Goal: Task Accomplishment & Management: Complete application form

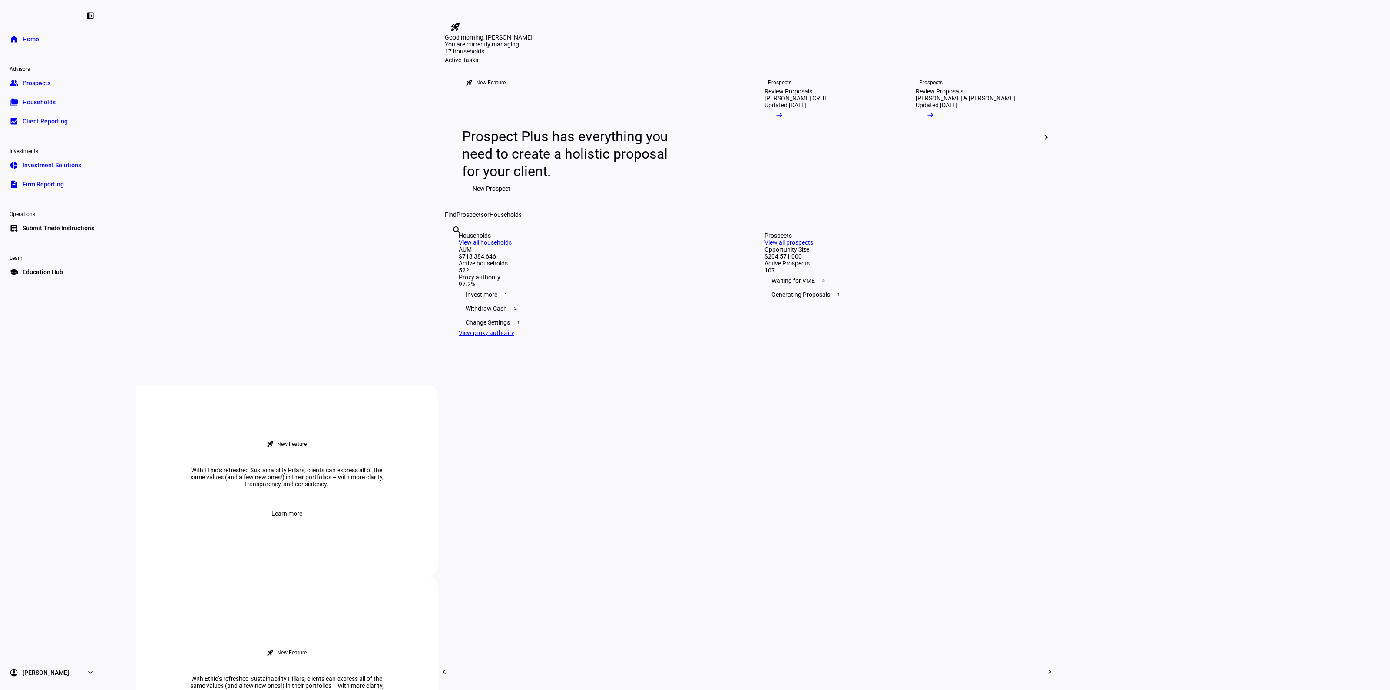
click at [454, 247] on input "[PERSON_NAME]" at bounding box center [453, 242] width 2 height 10
drag, startPoint x: 969, startPoint y: 356, endPoint x: 958, endPoint y: 356, distance: 11.3
click at [967, 218] on div "search [PERSON_NAME] clear" at bounding box center [747, 218] width 605 height 0
click at [459, 266] on div "search [PERSON_NAME] clear" at bounding box center [452, 242] width 14 height 48
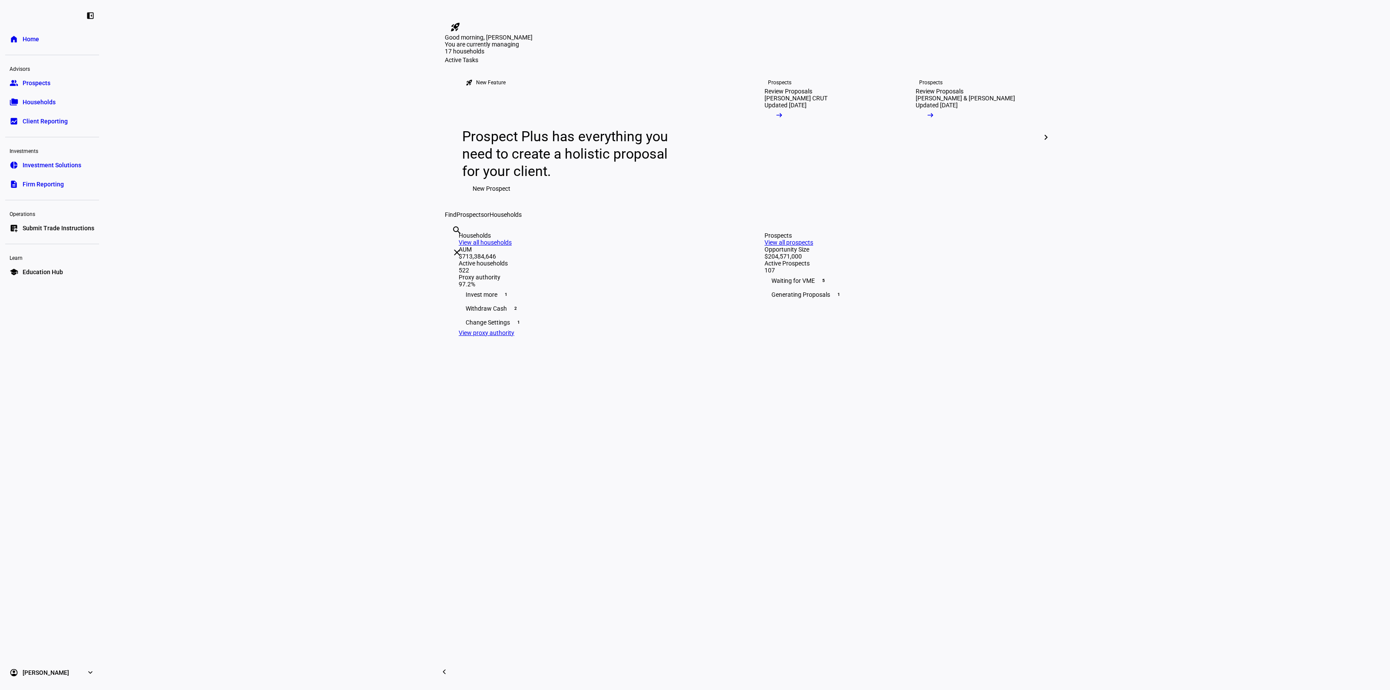
click at [454, 247] on input "[PERSON_NAME]" at bounding box center [453, 242] width 2 height 10
click at [462, 258] on mat-icon "clear" at bounding box center [457, 252] width 10 height 10
click at [1020, 218] on div "search clear" at bounding box center [747, 218] width 605 height 0
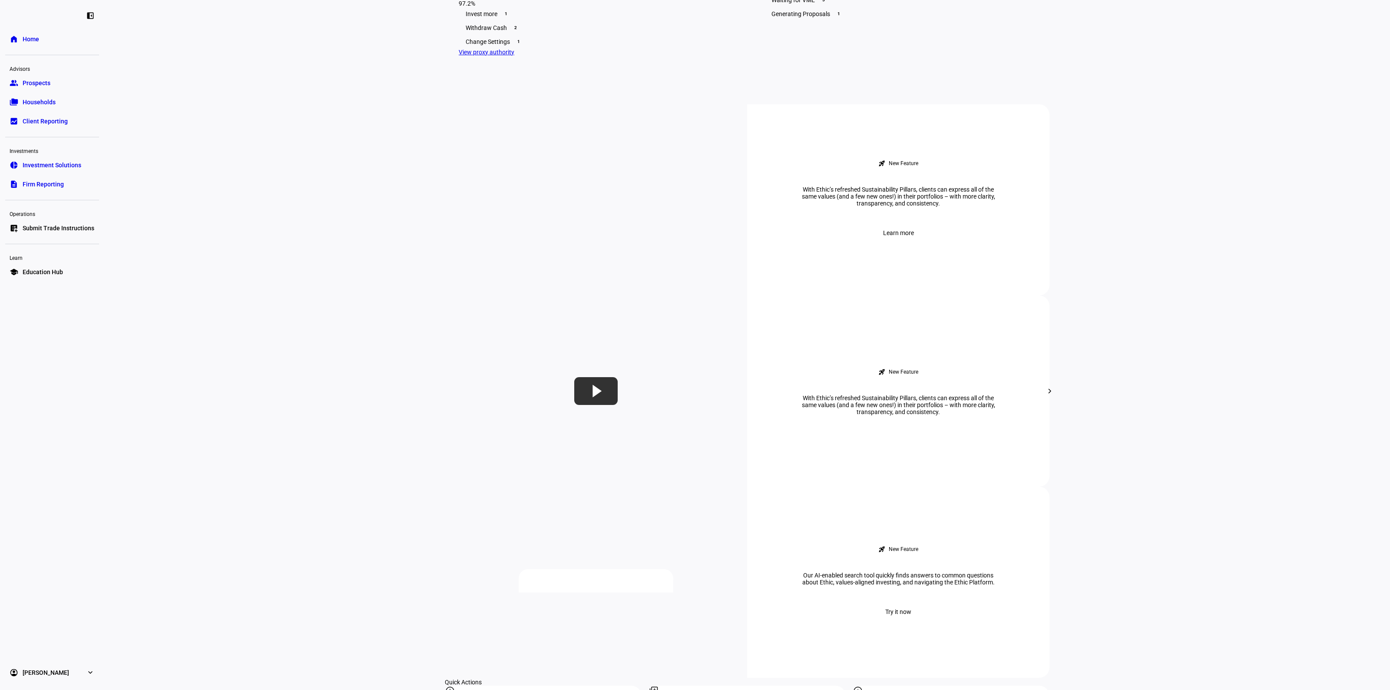
scroll to position [489, 0]
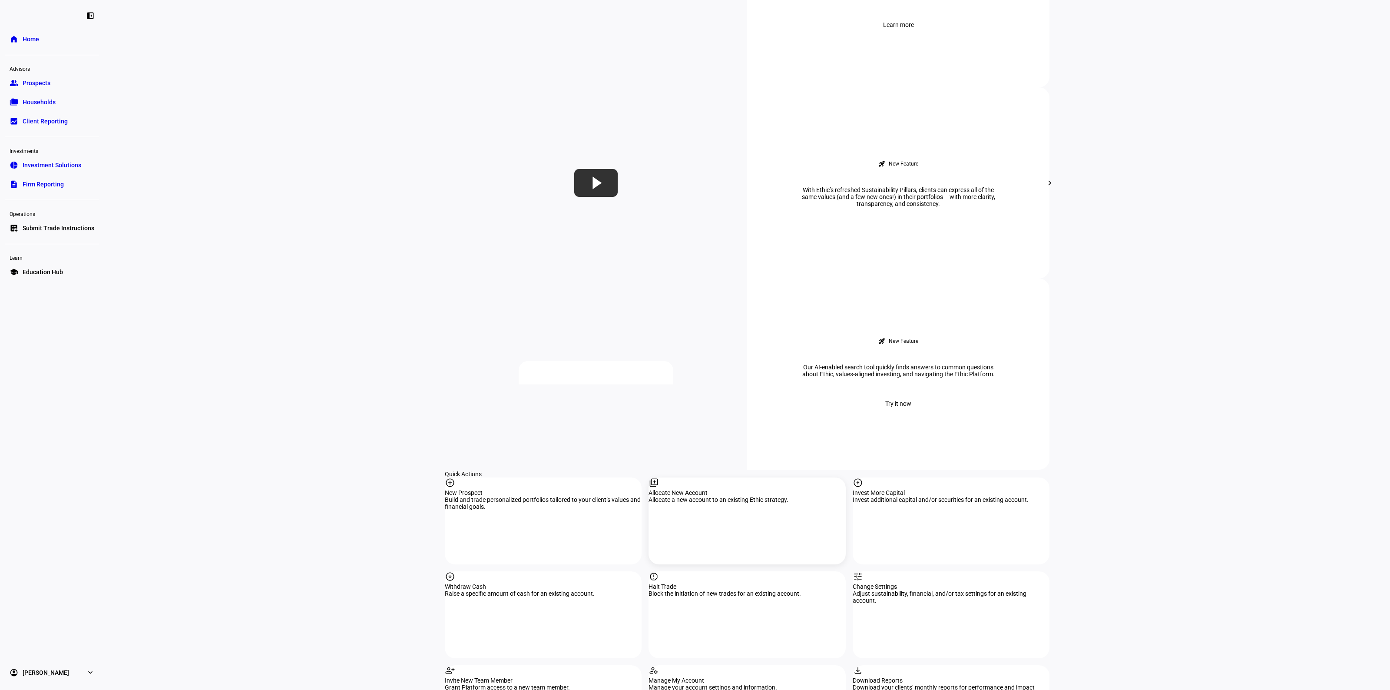
click at [735, 477] on div "library_add Allocate New Account Allocate a new account to an existing Ethic st…" at bounding box center [747, 520] width 197 height 87
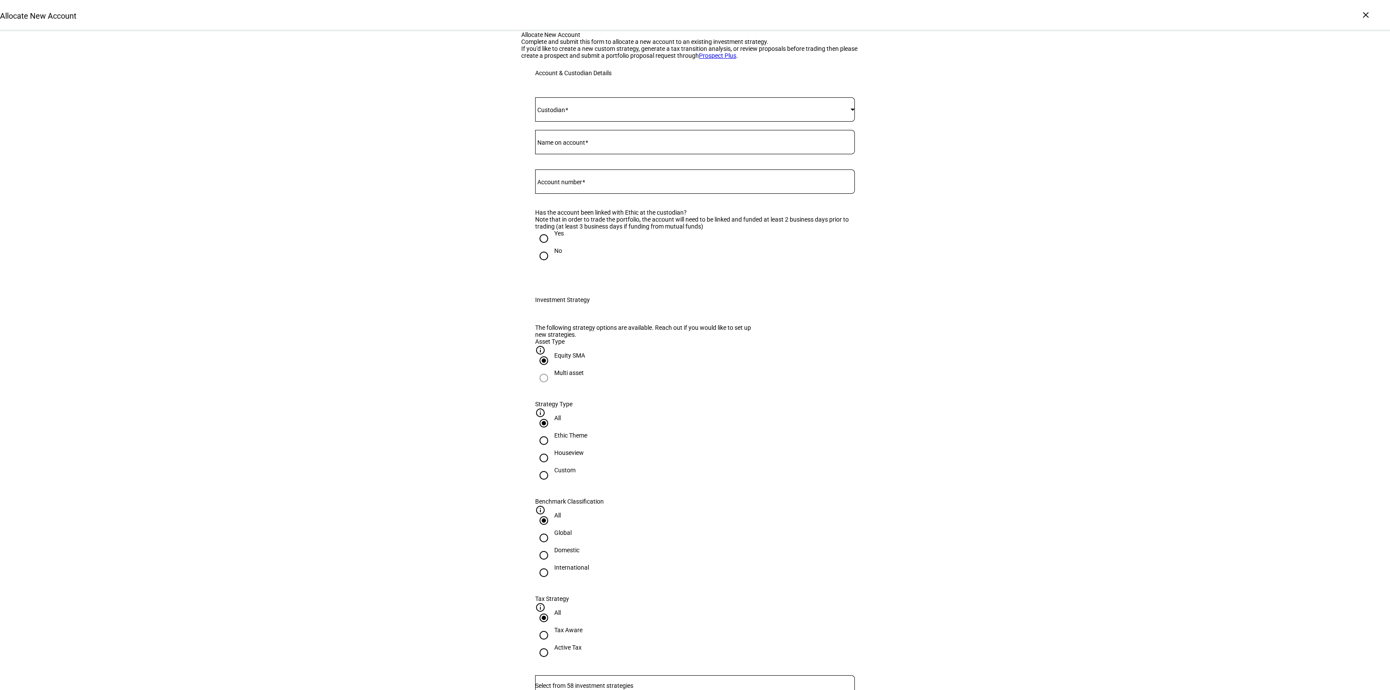
drag, startPoint x: 586, startPoint y: 276, endPoint x: 604, endPoint y: 262, distance: 22.9
click at [585, 185] on span at bounding box center [583, 182] width 3 height 7
click at [585, 183] on input "Account number" at bounding box center [695, 179] width 320 height 7
paste input "44282547"
type input "44282547"
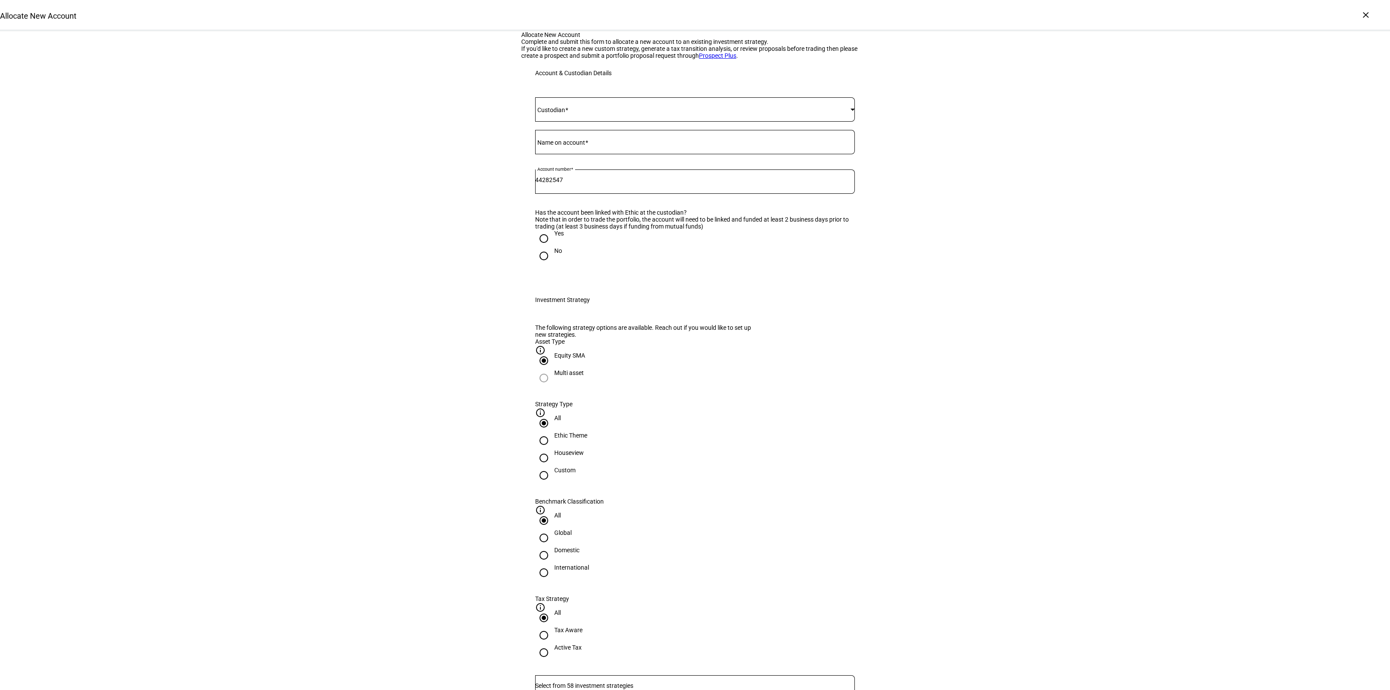
click at [583, 113] on span at bounding box center [692, 109] width 315 height 7
click at [560, 315] on mat-option "[PERSON_NAME]" at bounding box center [691, 325] width 319 height 21
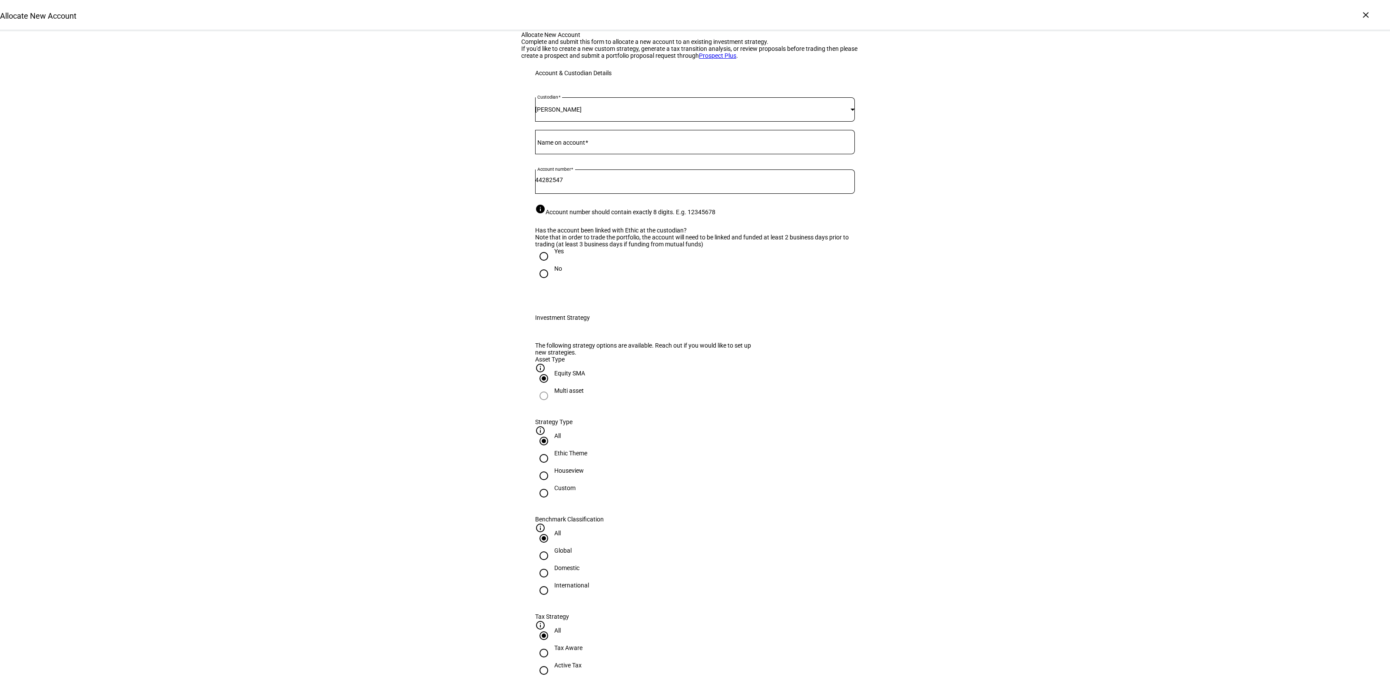
click at [570, 154] on div at bounding box center [695, 142] width 320 height 24
type input "Hemant & [PERSON_NAME]"
click at [541, 265] on input "Yes" at bounding box center [543, 256] width 17 height 17
radio input "true"
click at [584, 474] on div "Houseview" at bounding box center [569, 470] width 30 height 7
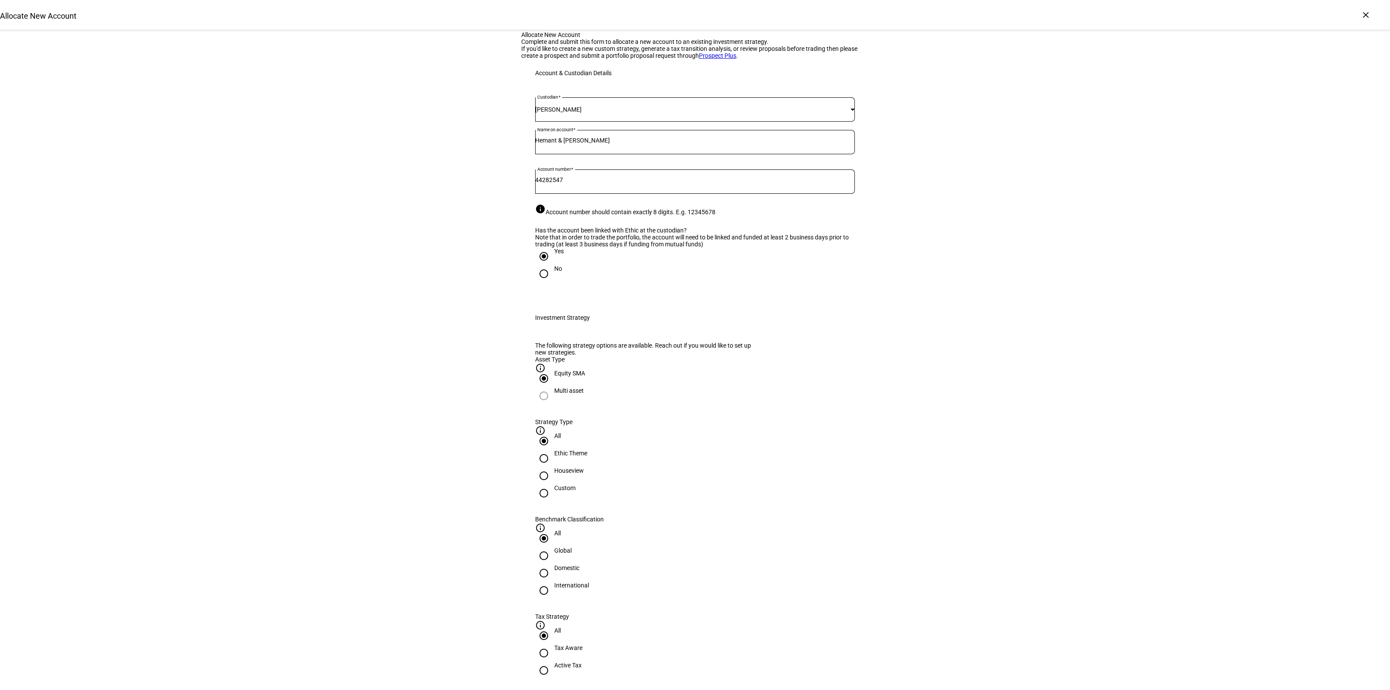
click at [553, 484] on input "Houseview" at bounding box center [543, 475] width 17 height 17
radio input "true"
drag, startPoint x: 730, startPoint y: 552, endPoint x: 775, endPoint y: 552, distance: 45.2
click at [579, 564] on div "Domestic" at bounding box center [566, 567] width 25 height 7
click at [582, 662] on div "Active Tax" at bounding box center [567, 670] width 27 height 16
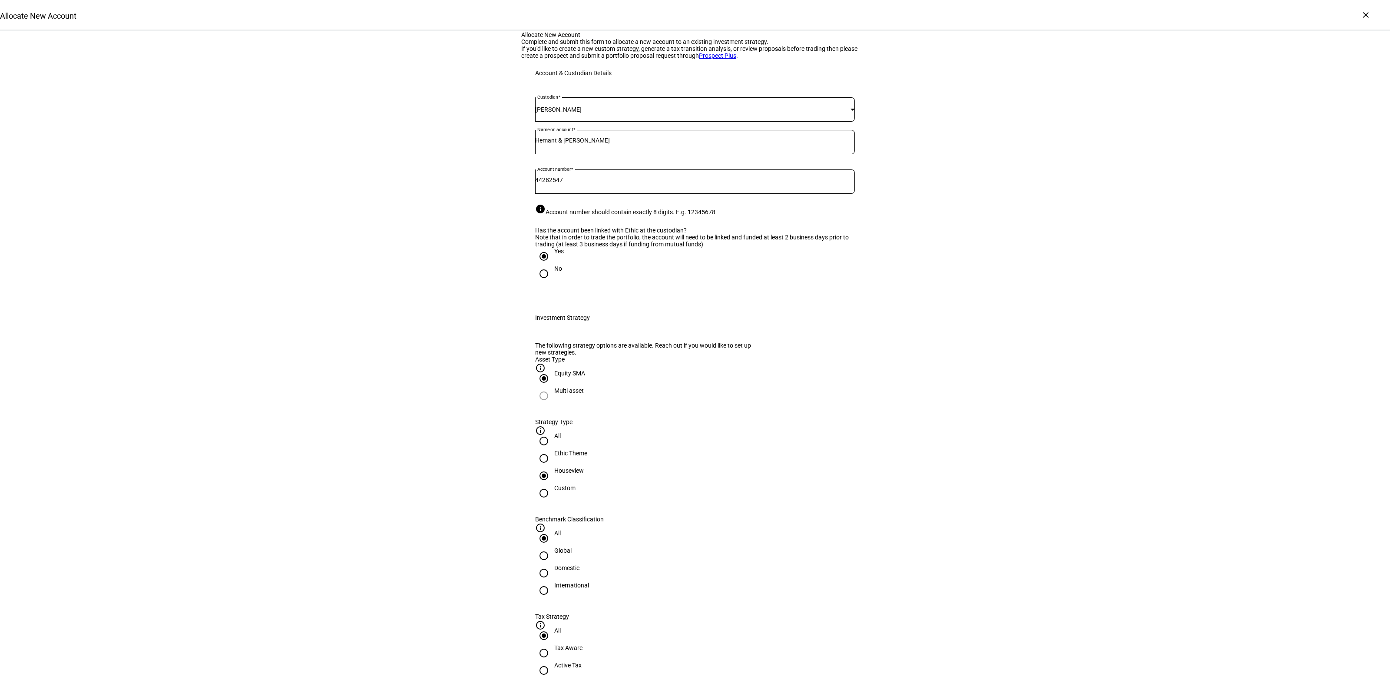
click at [553, 662] on input "Active Tax" at bounding box center [543, 670] width 17 height 17
radio input "true"
click at [583, 644] on div "Tax Aware" at bounding box center [568, 647] width 28 height 7
click at [553, 644] on input "Tax Aware" at bounding box center [543, 652] width 17 height 17
radio input "true"
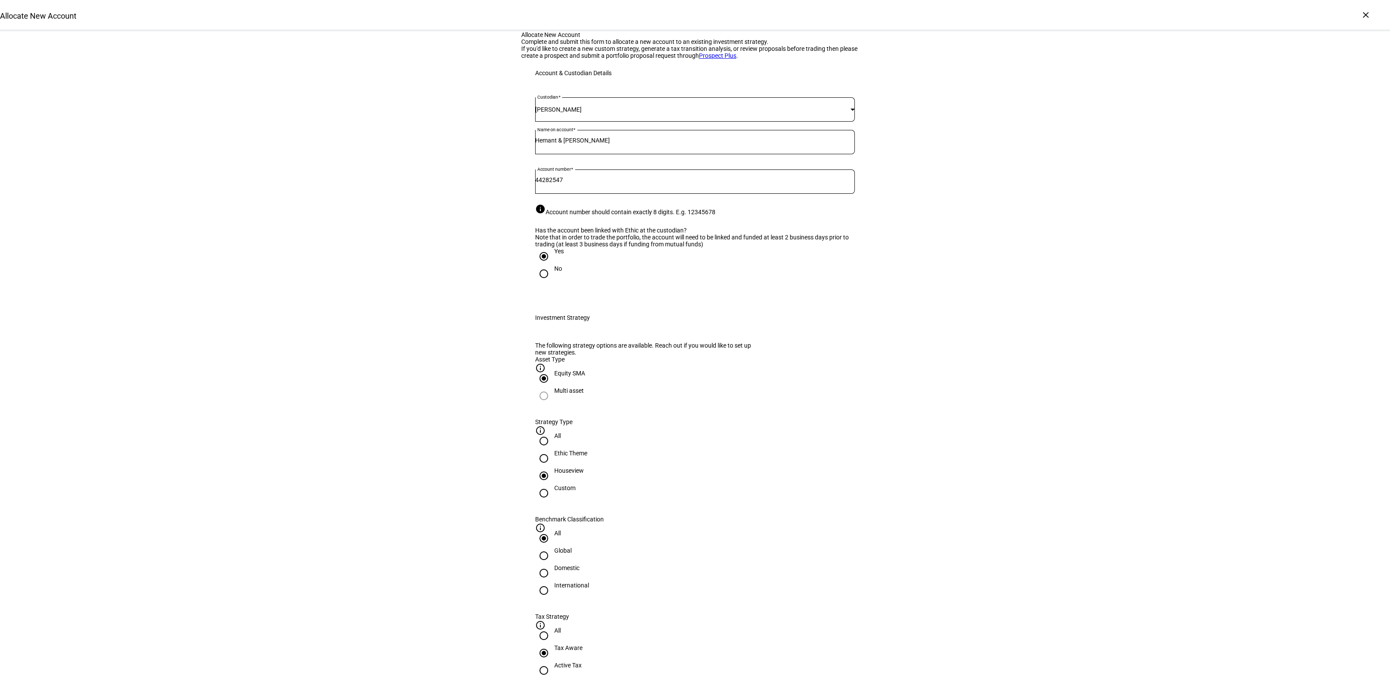
click at [950, 548] on div "Allocate New Account Complete and submit this form to allocate a new account to…" at bounding box center [695, 639] width 1390 height 1216
click at [582, 662] on div "Active Tax" at bounding box center [567, 665] width 27 height 7
click at [553, 662] on input "Active Tax" at bounding box center [543, 670] width 17 height 17
radio input "true"
click at [950, 555] on div "Allocate New Account Complete and submit this form to allocate a new account to…" at bounding box center [695, 639] width 1390 height 1216
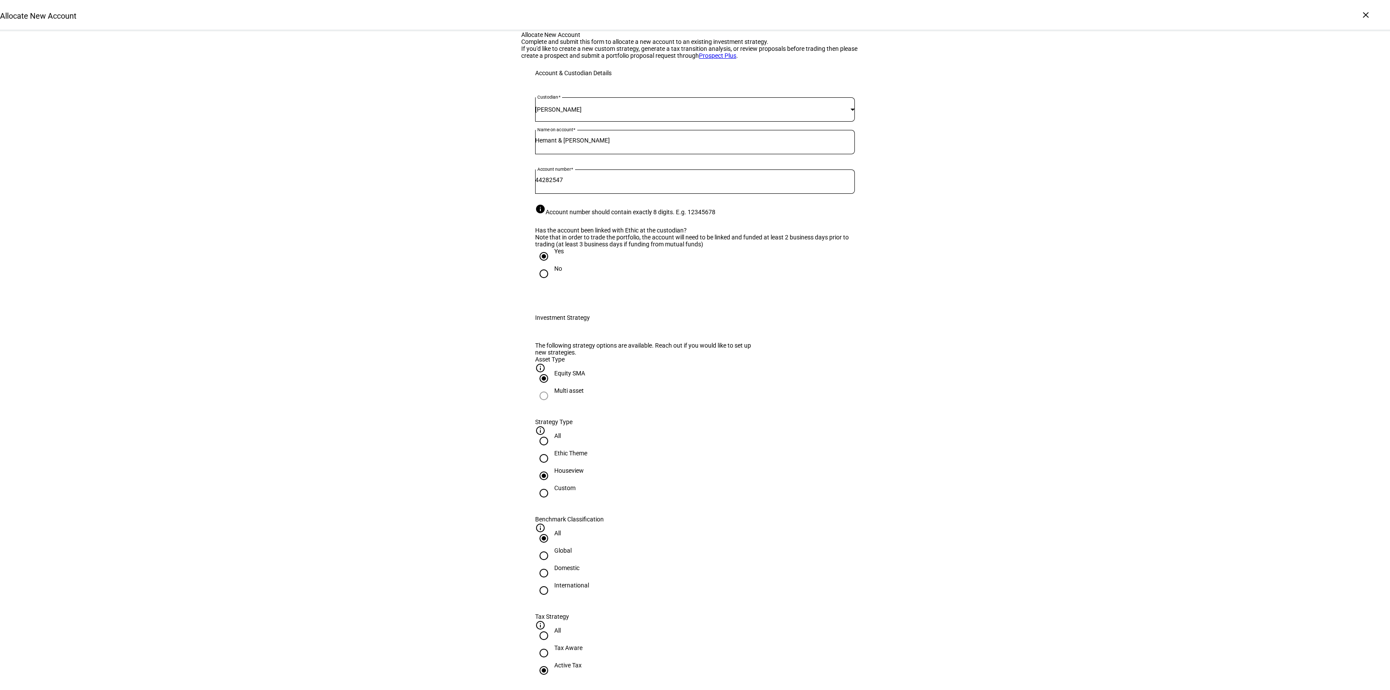
click at [692, 586] on eth-radio-group "All Global Domestic International" at bounding box center [695, 571] width 320 height 83
click at [674, 628] on span "Corient - Active Tax Strategy - High TE - IVV" at bounding box center [607, 627] width 136 height 10
click at [958, 583] on div "Allocate New Account Complete and submit this form to allocate a new account to…" at bounding box center [695, 655] width 1390 height 1248
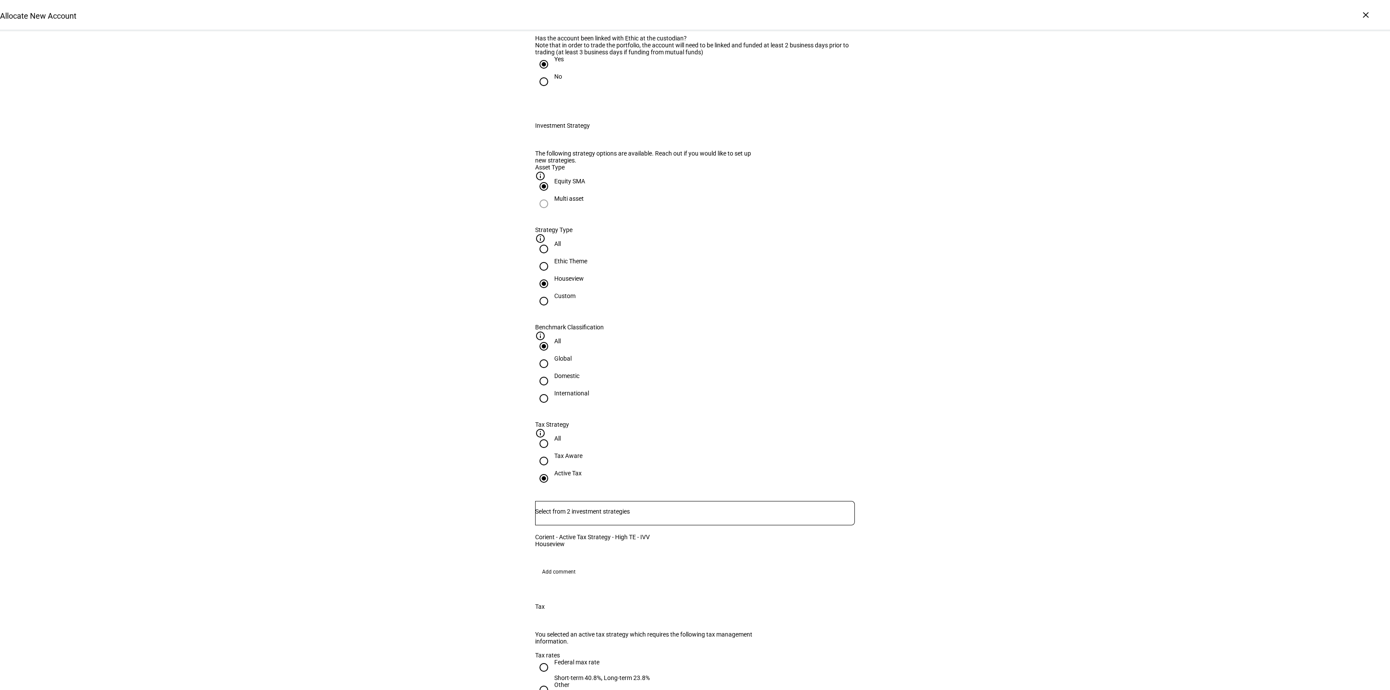
scroll to position [380, 0]
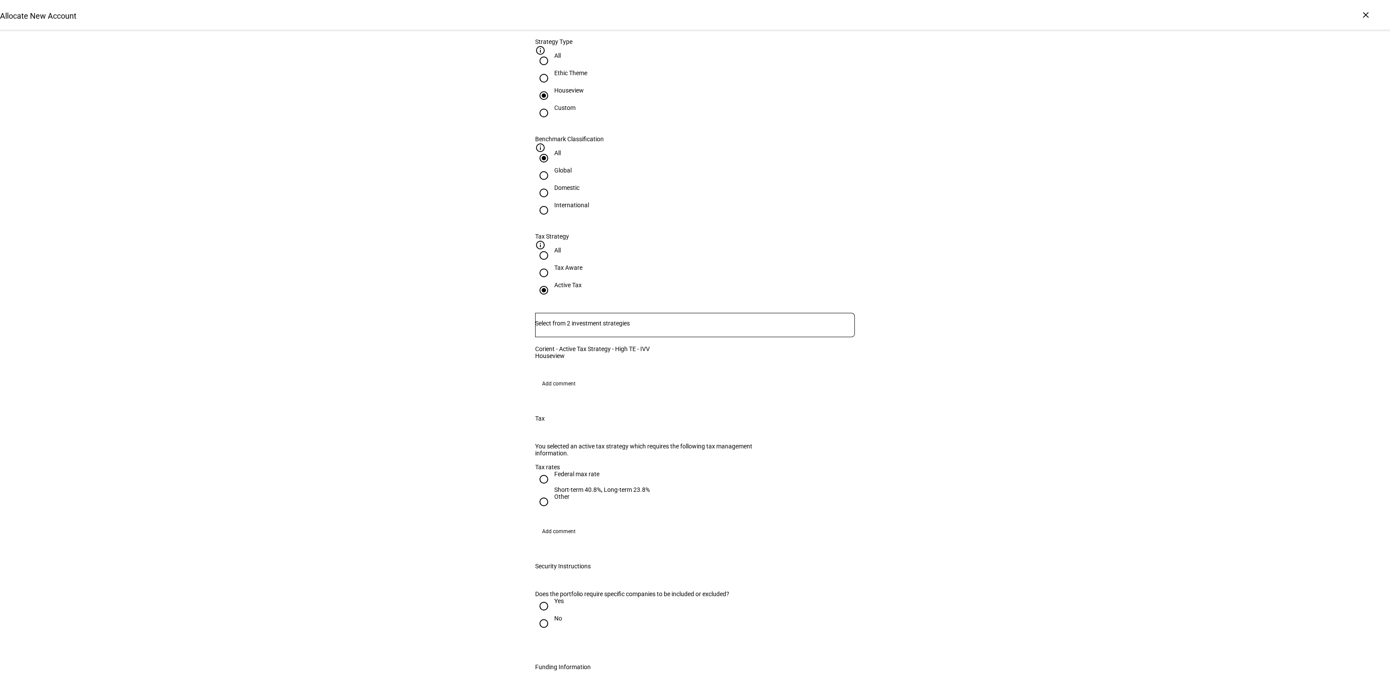
click at [563, 477] on div "Federal max rate" at bounding box center [602, 473] width 96 height 7
click at [553, 480] on input "Federal max rate Short-term 40.8%, Long-term 23.8%" at bounding box center [543, 478] width 17 height 17
radio input "true"
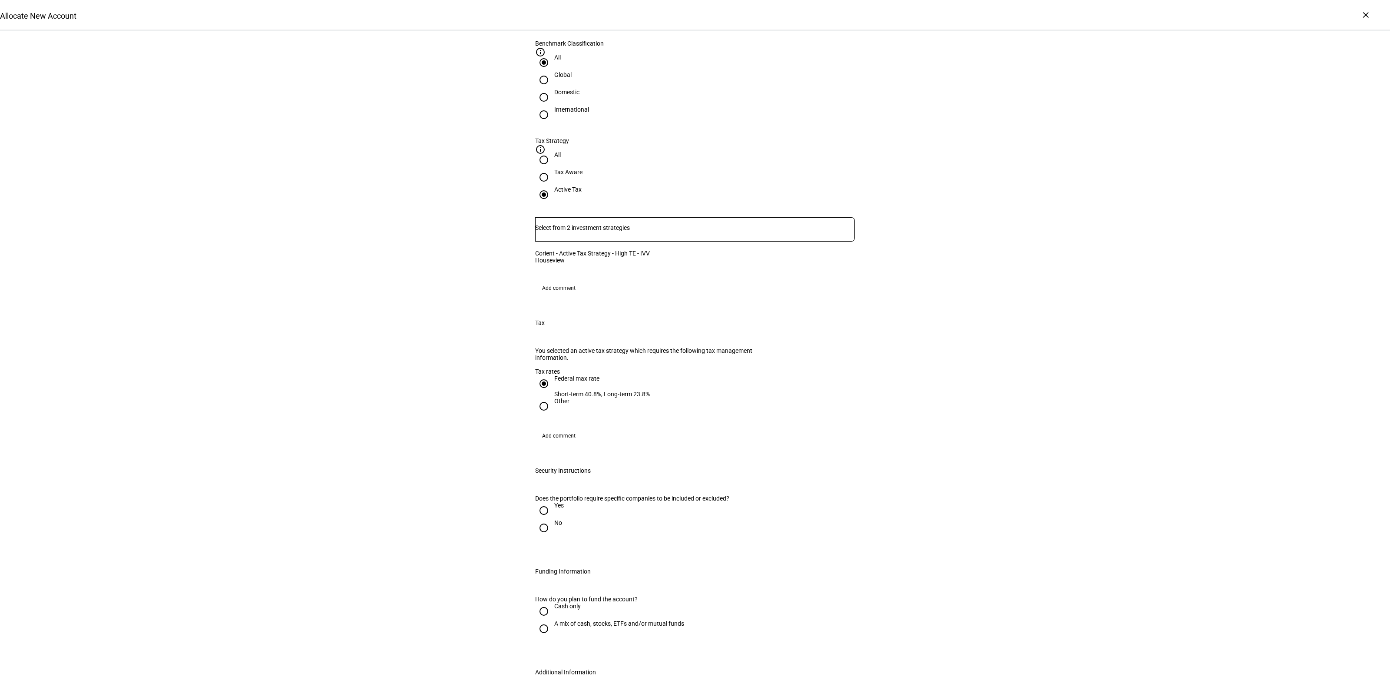
scroll to position [543, 0]
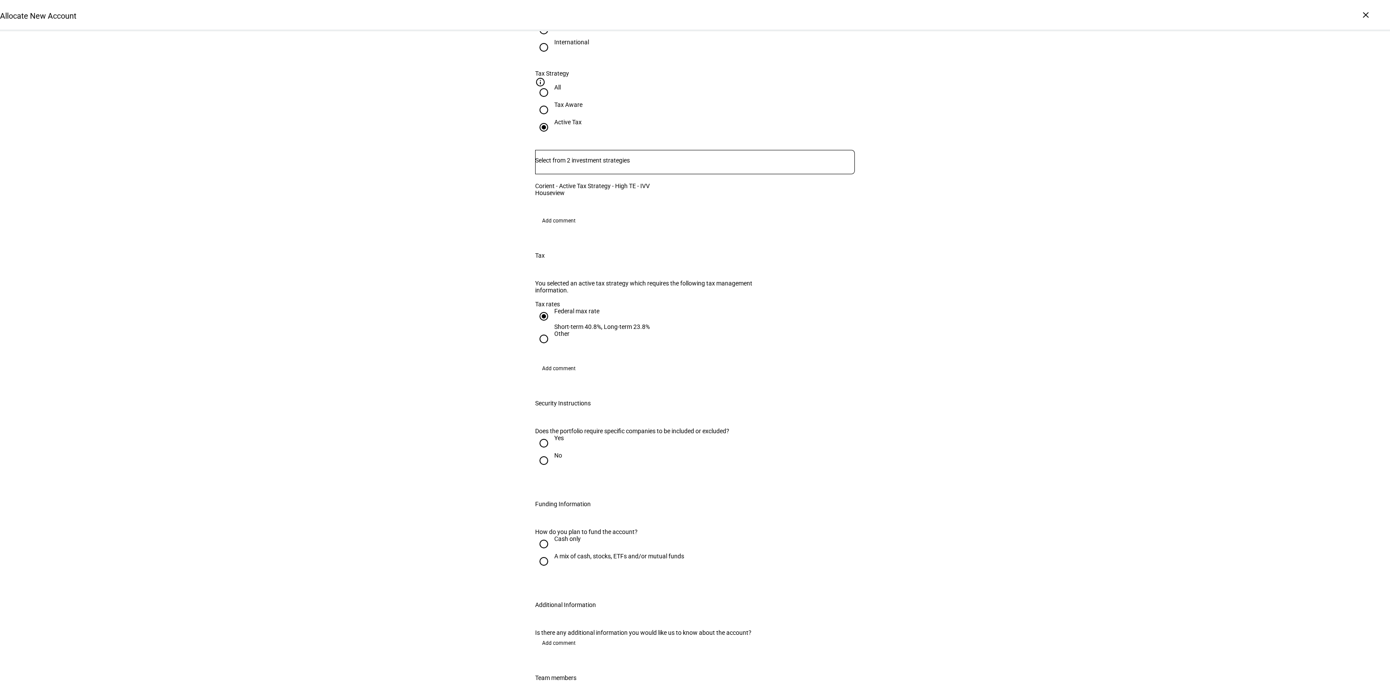
click at [554, 459] on div "No" at bounding box center [558, 455] width 8 height 7
click at [552, 469] on input "No" at bounding box center [543, 460] width 17 height 17
radio input "true"
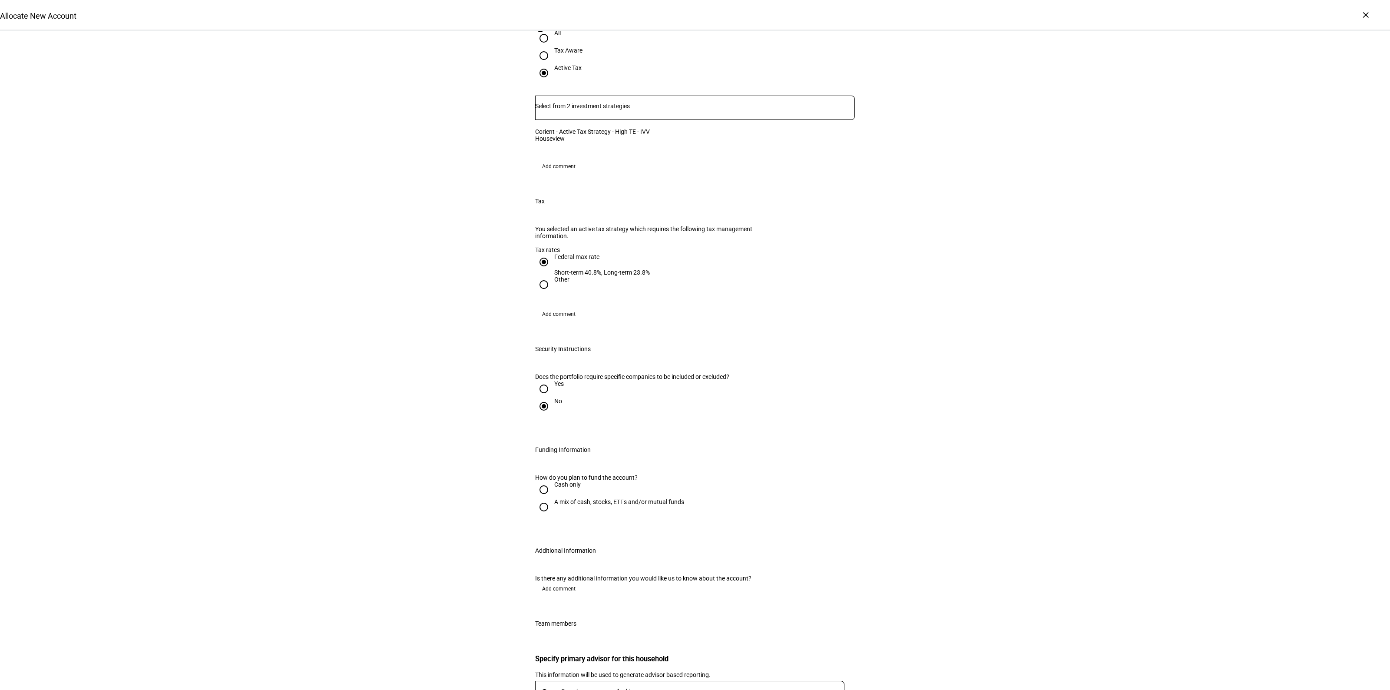
click at [562, 505] on div "A mix of cash, stocks, ETFs and/or mutual funds" at bounding box center [619, 501] width 130 height 7
click at [553, 516] on input "A mix of cash, stocks, ETFs and/or mutual funds" at bounding box center [543, 506] width 17 height 17
radio input "true"
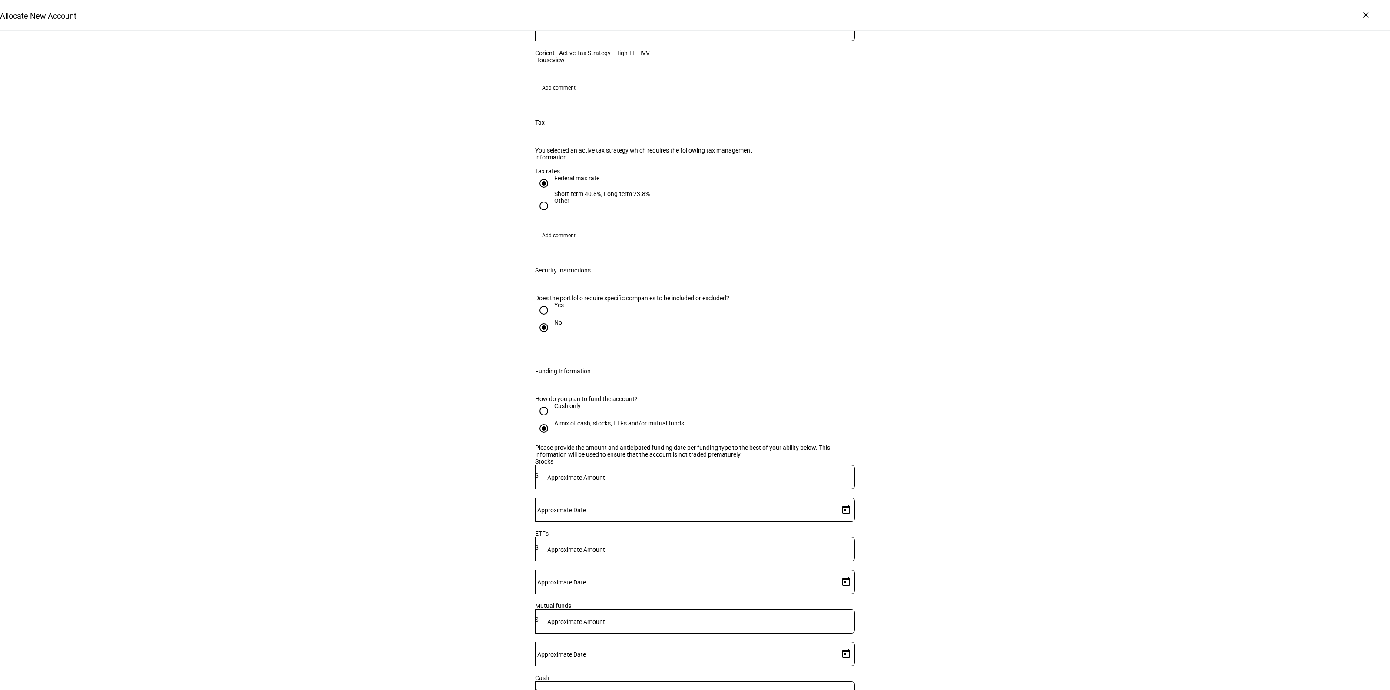
scroll to position [760, 0]
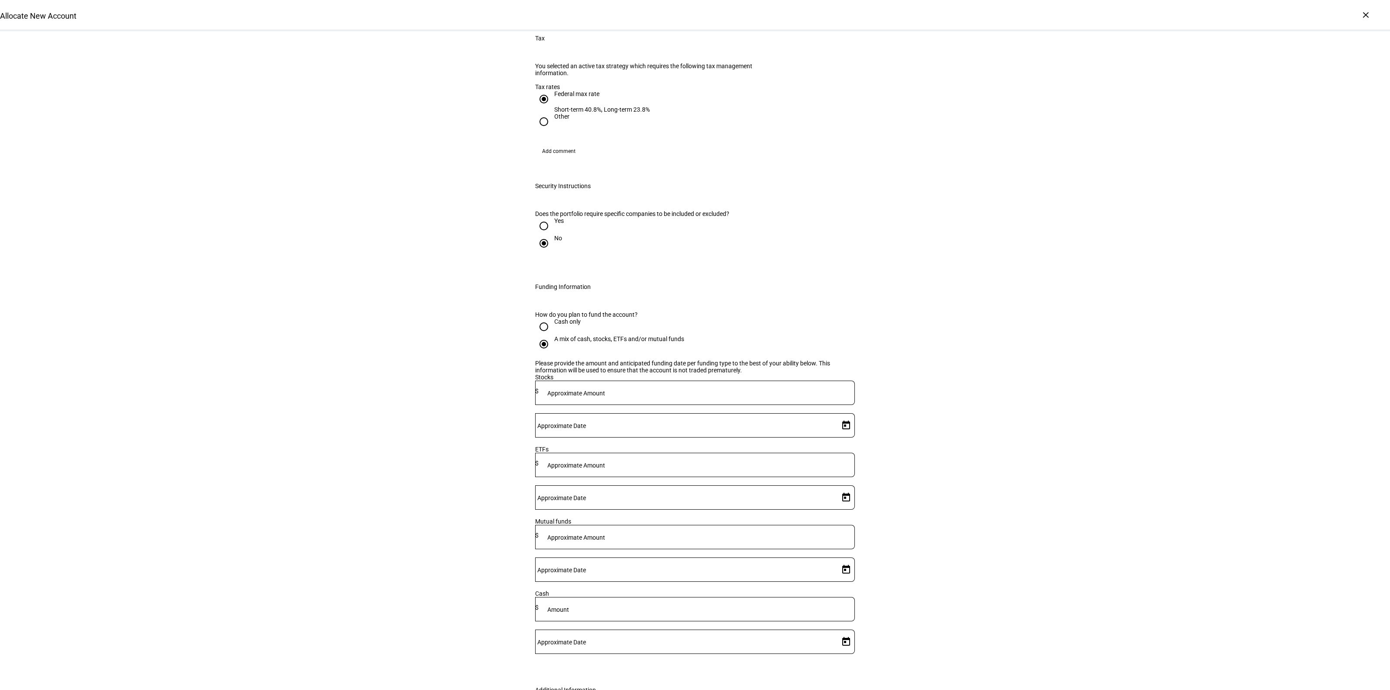
click at [659, 405] on div at bounding box center [697, 393] width 316 height 24
type input "2,115,000"
click at [842, 436] on span "Open calendar" at bounding box center [846, 425] width 21 height 21
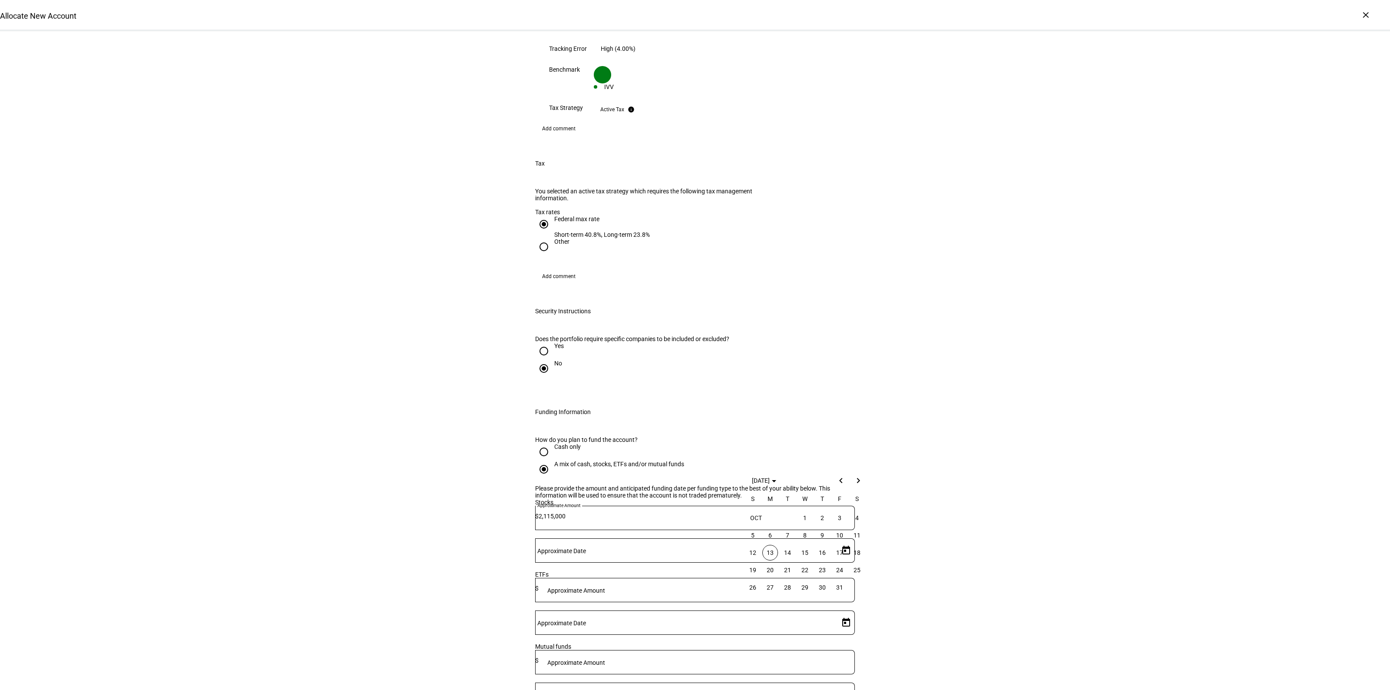
click at [770, 552] on span "13" at bounding box center [770, 553] width 16 height 16
type input "[DATE]"
drag, startPoint x: 646, startPoint y: 534, endPoint x: 678, endPoint y: 540, distance: 33.0
click at [605, 587] on mat-label "Approximate Amount" at bounding box center [576, 590] width 58 height 7
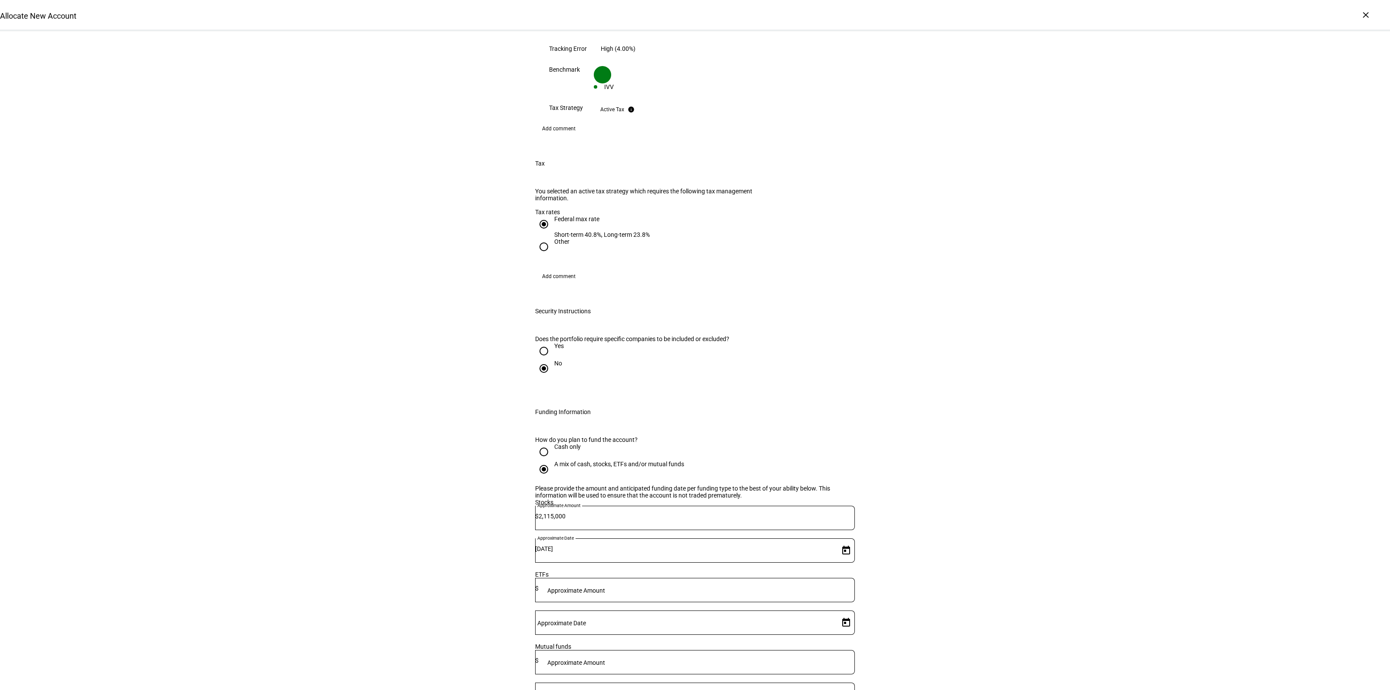
click at [1079, 579] on div "Allocate New Account Complete and submit this form to allocate a new account to…" at bounding box center [695, 189] width 1390 height 1837
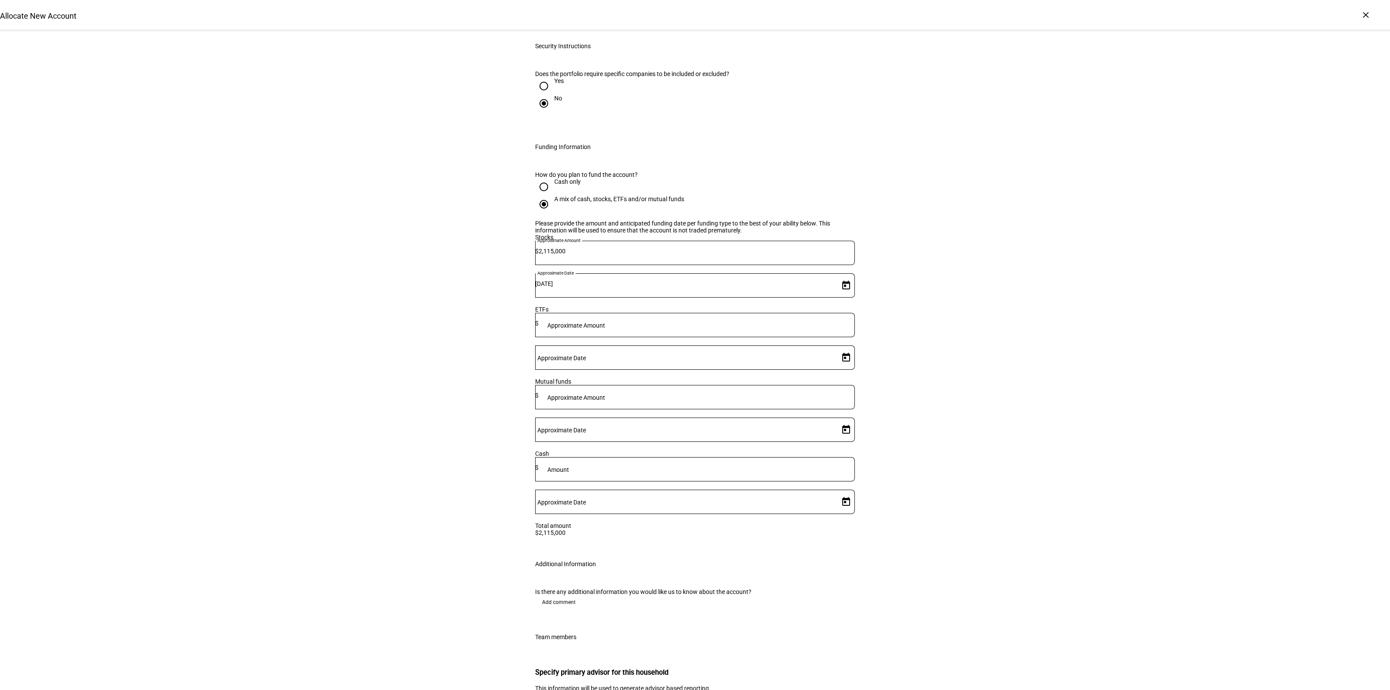
scroll to position [1103, 0]
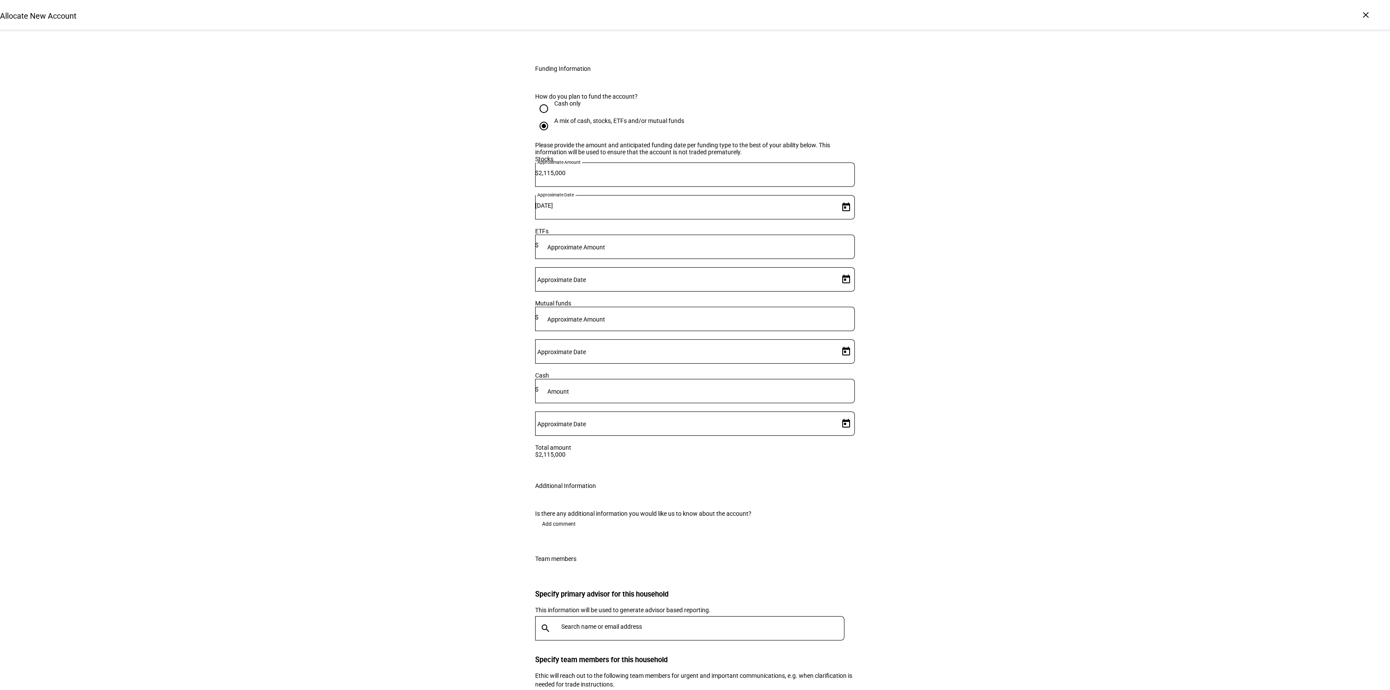
click at [555, 517] on span "Add comment" at bounding box center [558, 524] width 33 height 14
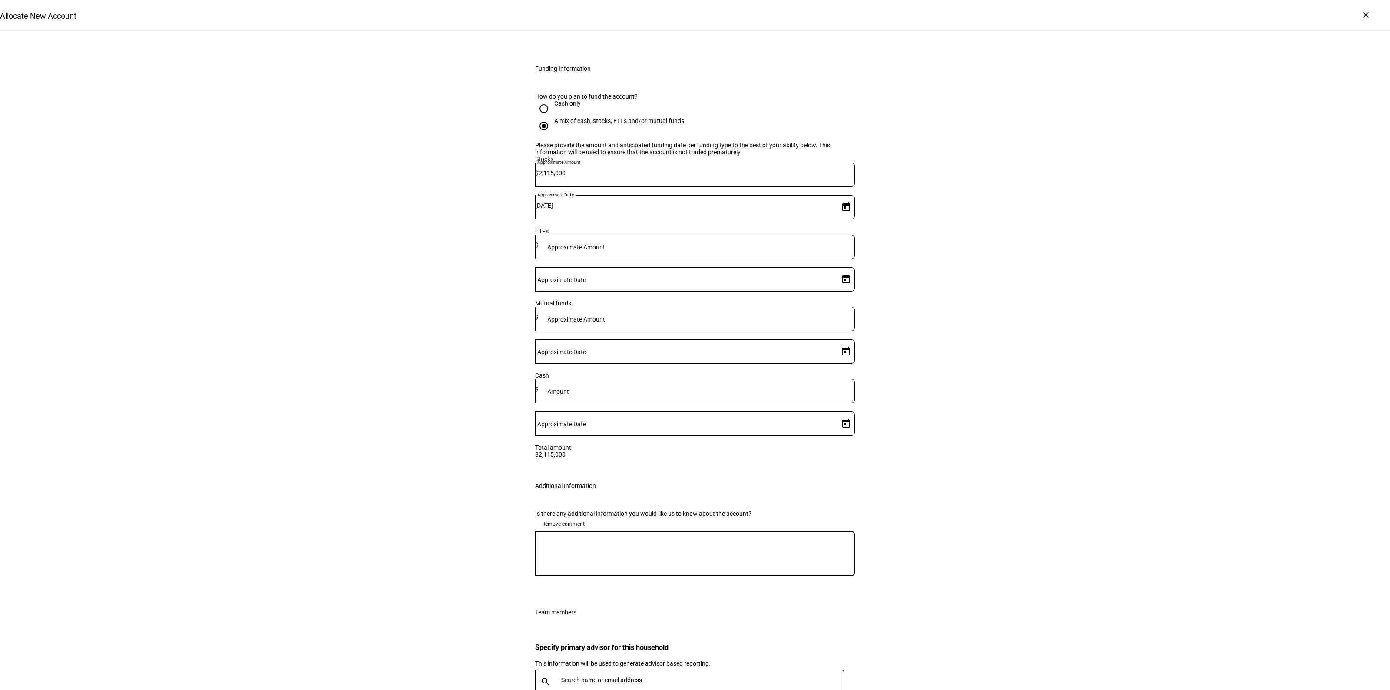
click at [553, 538] on textarea at bounding box center [695, 553] width 320 height 31
type textarea "w"
click at [662, 538] on textarea "please resume management gain neutrally - you had previously managed this accou…" at bounding box center [695, 553] width 320 height 31
click at [796, 538] on textarea "please resume management gain neutrally - Ethic had previously managed this acc…" at bounding box center [695, 553] width 320 height 31
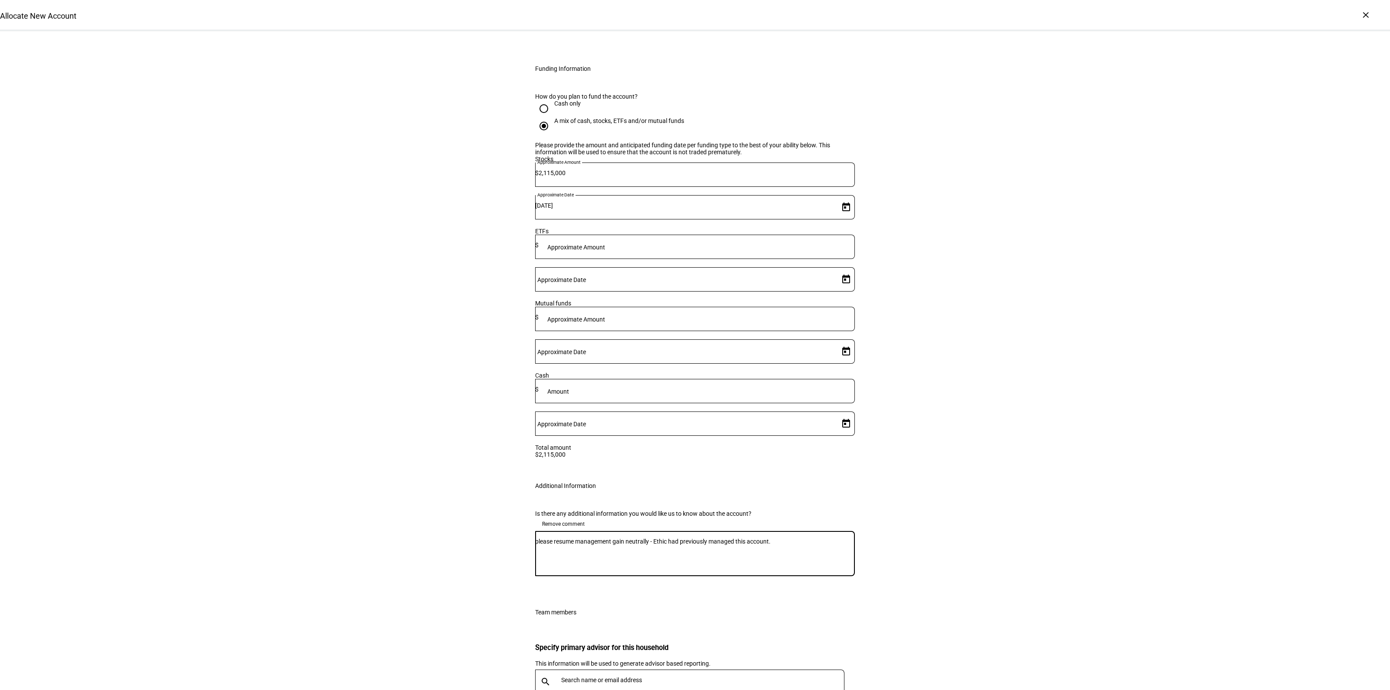
type textarea "please resume management gain neutrally - Ethic had previously managed this acc…"
click at [617, 669] on div at bounding box center [701, 681] width 287 height 24
type input "og"
click at [715, 585] on mat-option "MO [PERSON_NAME] [PERSON_NAME][EMAIL_ADDRESS][PERSON_NAME][DOMAIN_NAME]" at bounding box center [686, 588] width 308 height 28
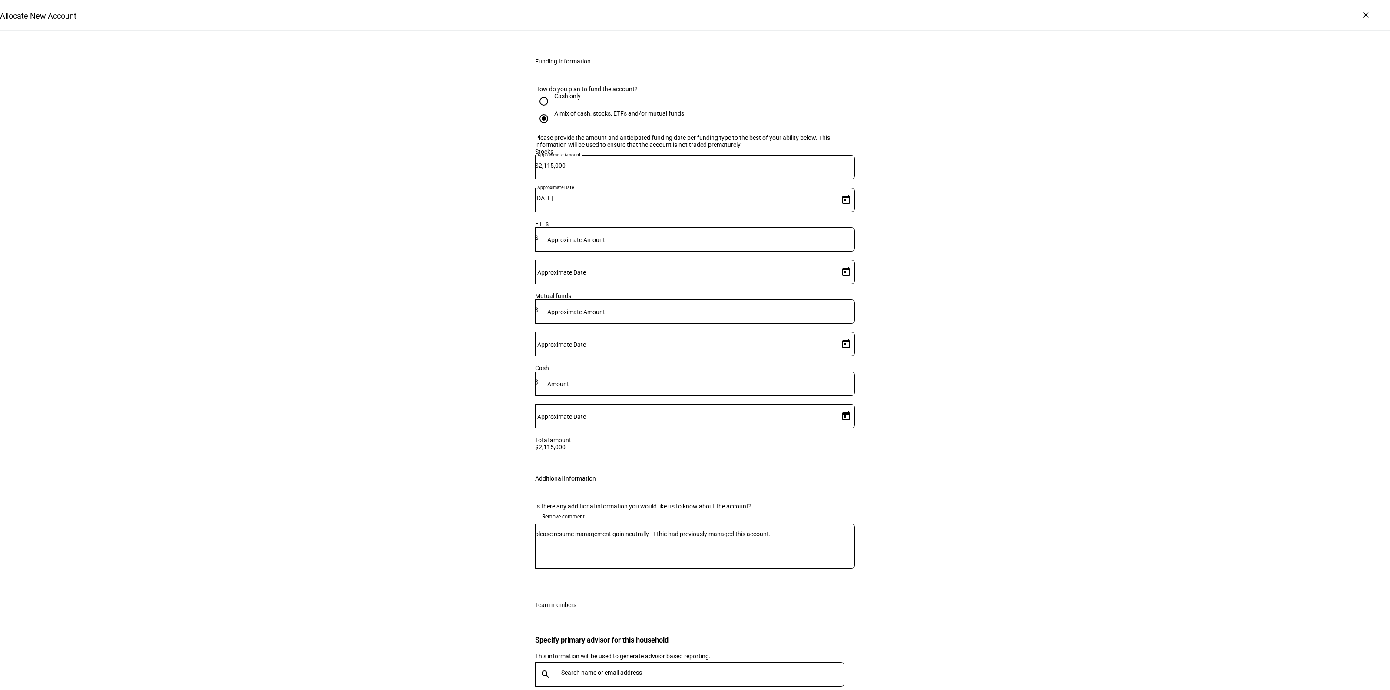
scroll to position [1184, 0]
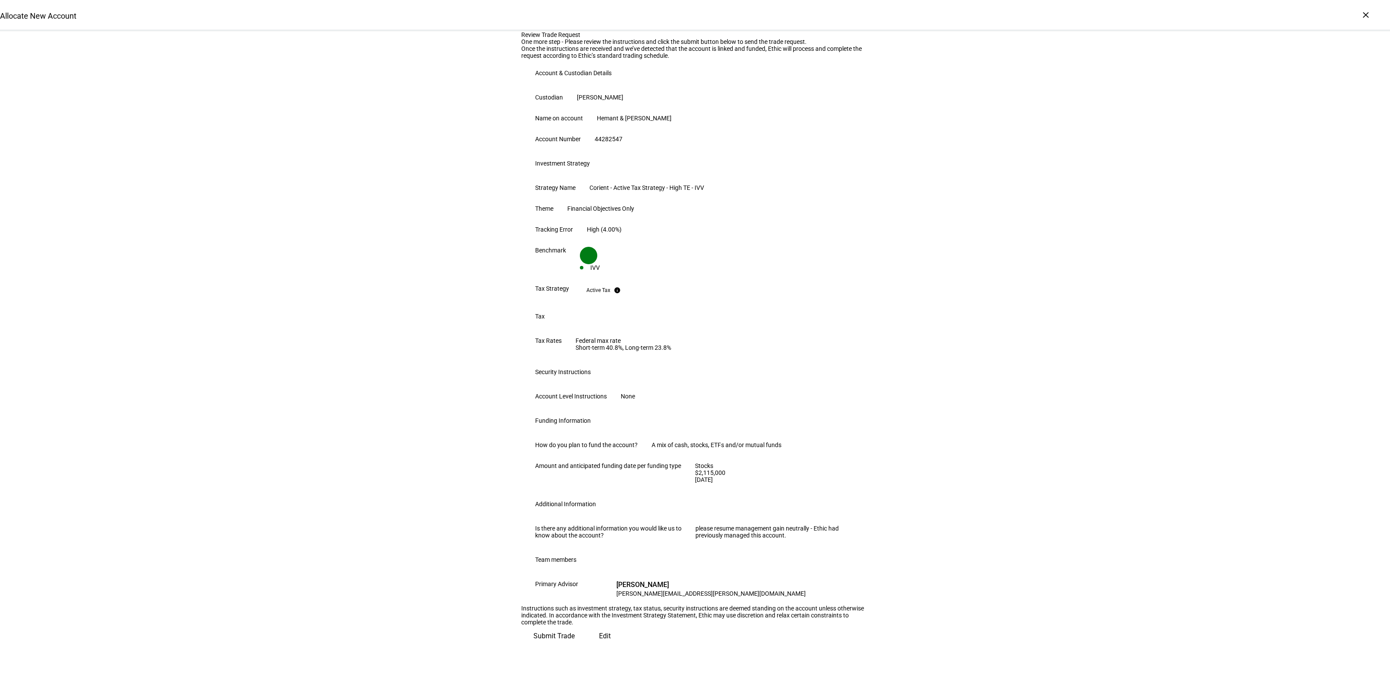
scroll to position [203, 0]
click at [575, 646] on span "Submit Trade" at bounding box center [553, 636] width 41 height 21
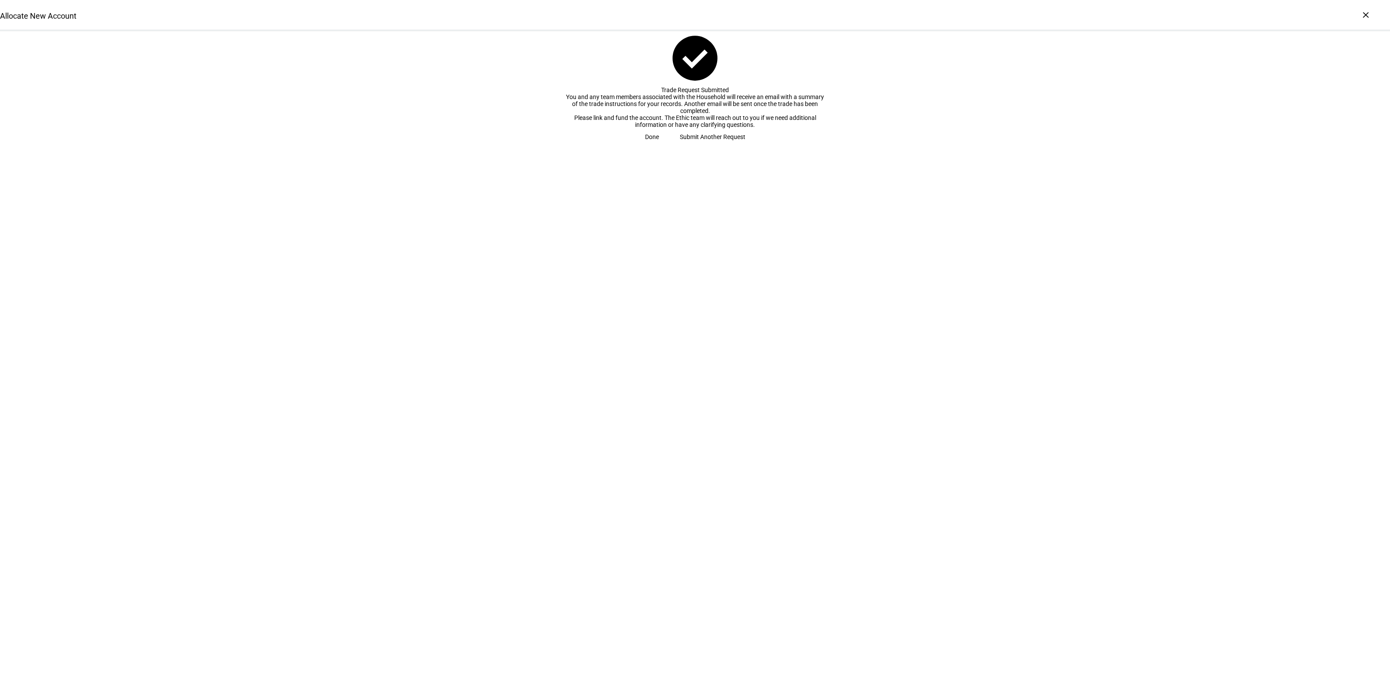
click at [659, 146] on span "Done" at bounding box center [652, 136] width 14 height 17
